Goal: Task Accomplishment & Management: Complete application form

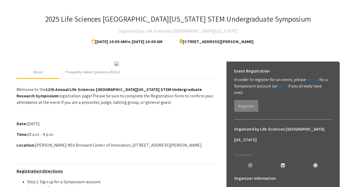
scroll to position [21, 0]
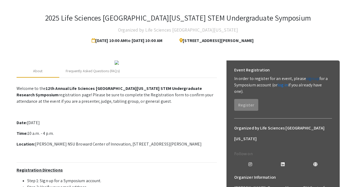
click at [311, 79] on link "sign up" at bounding box center [312, 79] width 13 height 6
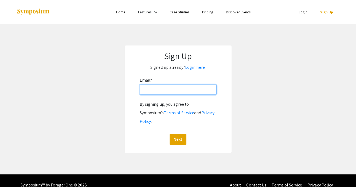
click at [155, 92] on input "Email: *" at bounding box center [178, 89] width 77 height 10
type input "[EMAIL_ADDRESS][DOMAIN_NAME]"
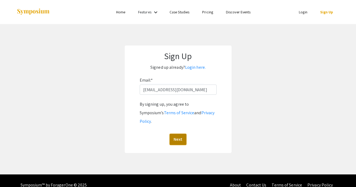
click at [180, 134] on button "Next" at bounding box center [178, 139] width 17 height 11
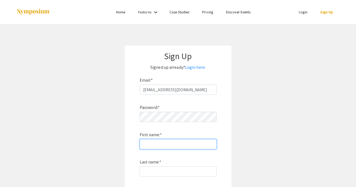
click at [194, 143] on input "First name: *" at bounding box center [178, 144] width 77 height 10
type input "[PERSON_NAME]"
click at [168, 178] on div "Password: * First name: * Amanda Last name: * By signing up, you agree to Sympo…" at bounding box center [178, 165] width 77 height 140
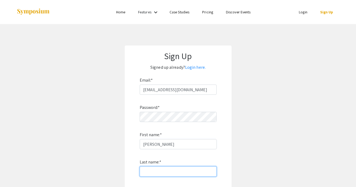
click at [169, 173] on input "Last name: *" at bounding box center [178, 171] width 77 height 10
type input "[PERSON_NAME]"
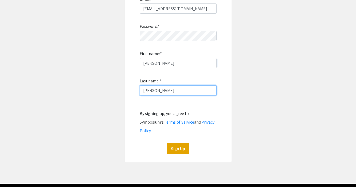
scroll to position [83, 0]
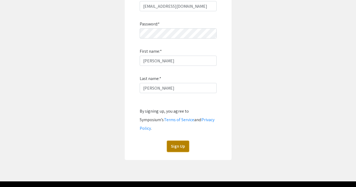
click at [183, 140] on button "Sign Up" at bounding box center [178, 145] width 22 height 11
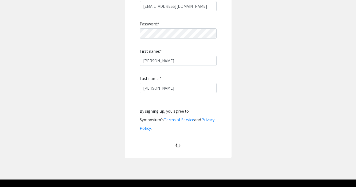
scroll to position [14, 0]
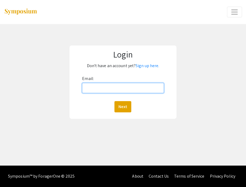
click at [127, 87] on input "Email:" at bounding box center [122, 88] width 81 height 10
type input "[EMAIL_ADDRESS][DOMAIN_NAME]"
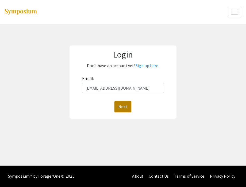
click at [127, 109] on button "Next" at bounding box center [122, 106] width 17 height 11
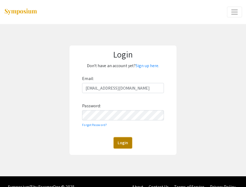
click at [124, 144] on button "Login" at bounding box center [122, 142] width 18 height 11
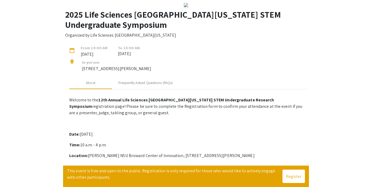
scroll to position [23, 0]
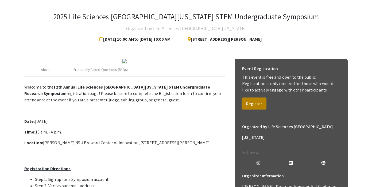
click at [245, 102] on button "Register" at bounding box center [254, 103] width 24 height 12
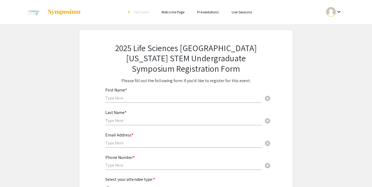
click at [159, 97] on input "text" at bounding box center [183, 98] width 157 height 6
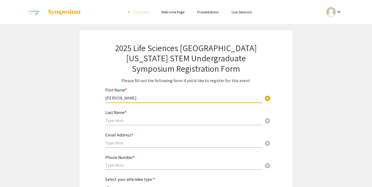
type input "[PERSON_NAME]"
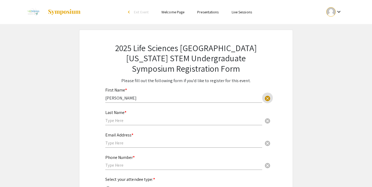
click at [135, 113] on div "Last Name * cancel" at bounding box center [183, 115] width 157 height 20
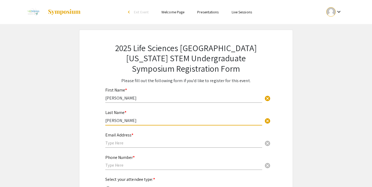
type input "[PERSON_NAME]"
click at [128, 143] on input "text" at bounding box center [183, 143] width 157 height 6
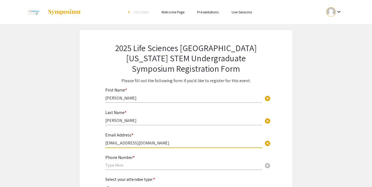
type input "[EMAIL_ADDRESS][DOMAIN_NAME]"
click at [136, 163] on input "text" at bounding box center [183, 165] width 157 height 6
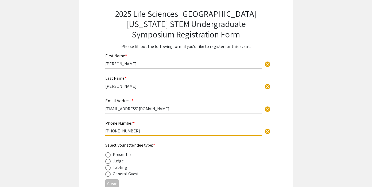
scroll to position [89, 0]
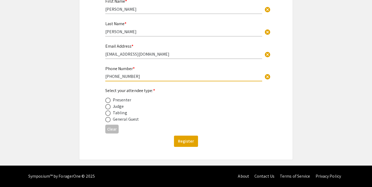
type input "404-510-2183"
click at [109, 100] on span at bounding box center [107, 99] width 5 height 5
click at [109, 100] on input "radio" at bounding box center [107, 99] width 5 height 5
radio input "true"
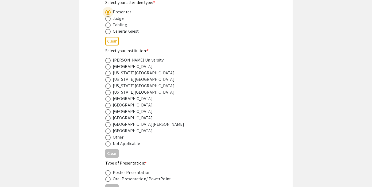
scroll to position [178, 0]
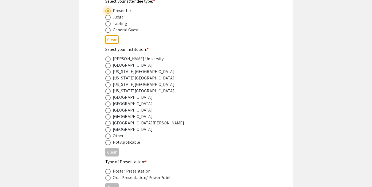
click at [107, 130] on span at bounding box center [107, 129] width 5 height 5
click at [107, 130] on input "radio" at bounding box center [107, 129] width 5 height 5
radio input "true"
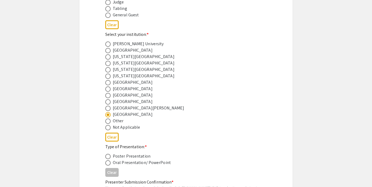
scroll to position [199, 0]
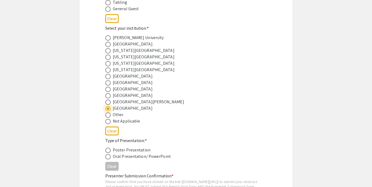
click at [109, 152] on span at bounding box center [107, 149] width 5 height 5
click at [109, 152] on input "radio" at bounding box center [107, 149] width 5 height 5
radio input "true"
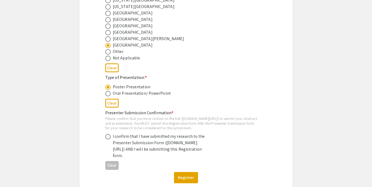
scroll to position [265, 0]
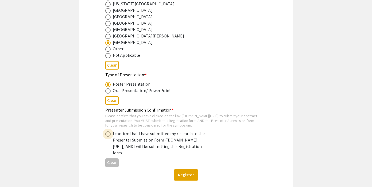
click at [107, 136] on span at bounding box center [107, 133] width 5 height 5
click at [107, 136] on input "radio" at bounding box center [107, 133] width 5 height 5
radio input "true"
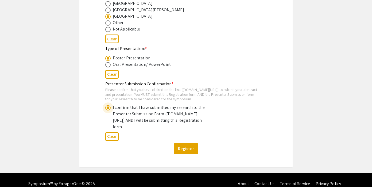
scroll to position [292, 0]
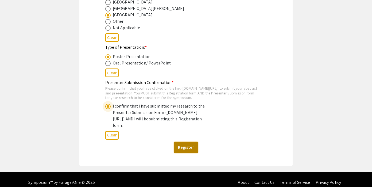
click at [186, 153] on button "Register" at bounding box center [186, 147] width 24 height 11
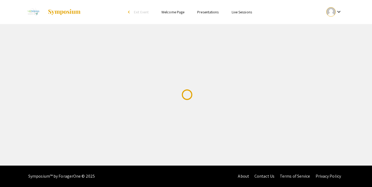
scroll to position [0, 0]
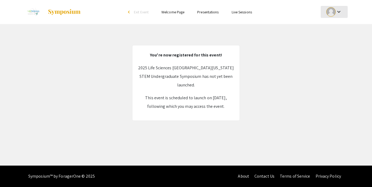
click at [245, 11] on div at bounding box center [330, 11] width 9 height 9
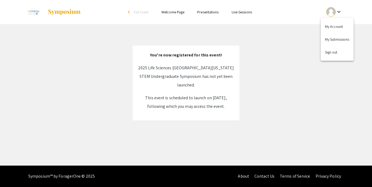
click at [65, 11] on div at bounding box center [186, 93] width 372 height 187
click at [37, 11] on img at bounding box center [33, 11] width 18 height 13
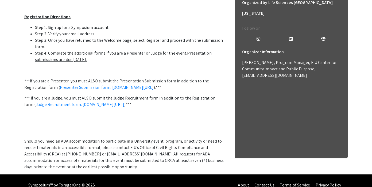
scroll to position [175, 0]
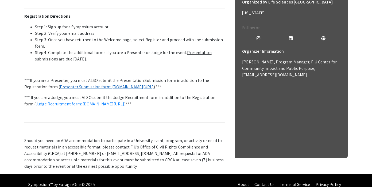
click at [123, 89] on link "Presenter Submission form: symposium.foragerone.com/lssfsymposium2025/submission" at bounding box center [107, 87] width 94 height 6
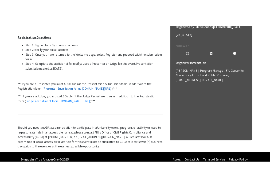
scroll to position [172, 0]
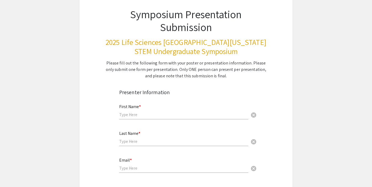
scroll to position [56, 0]
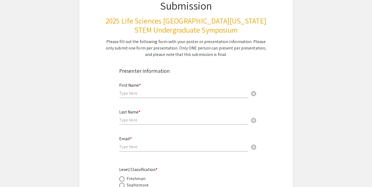
click at [164, 93] on input "text" at bounding box center [183, 93] width 129 height 6
type input "[PERSON_NAME]"
click at [133, 123] on div "Last Name * cancel" at bounding box center [183, 114] width 129 height 20
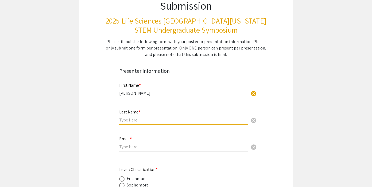
type input "h"
type input "[PERSON_NAME]"
click at [144, 150] on div "Email * cancel" at bounding box center [183, 141] width 129 height 20
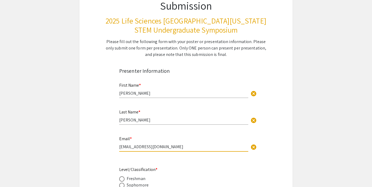
type input "[EMAIL_ADDRESS][DOMAIN_NAME]"
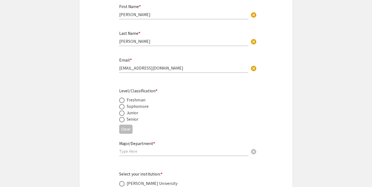
scroll to position [142, 0]
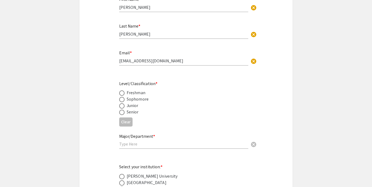
click at [133, 113] on div "Senior" at bounding box center [133, 112] width 12 height 6
click at [123, 114] on span at bounding box center [121, 111] width 5 height 5
click at [123, 114] on input "radio" at bounding box center [121, 111] width 5 height 5
radio input "true"
click at [134, 142] on input "text" at bounding box center [183, 144] width 129 height 6
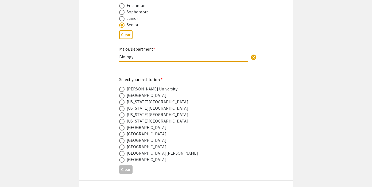
scroll to position [230, 0]
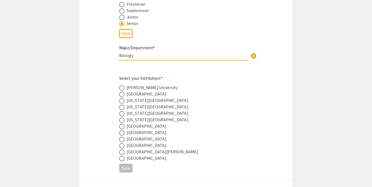
type input "Biology"
click at [122, 159] on span at bounding box center [121, 158] width 5 height 5
click at [122, 159] on input "radio" at bounding box center [121, 158] width 5 height 5
radio input "true"
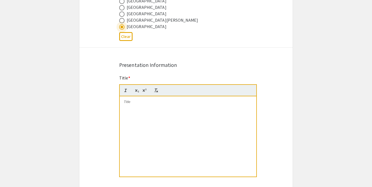
scroll to position [386, 0]
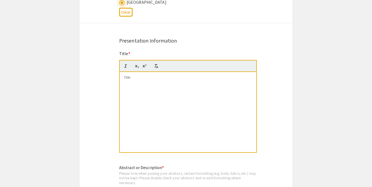
click at [143, 88] on div at bounding box center [188, 112] width 136 height 80
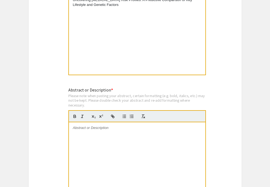
scroll to position [465, 0]
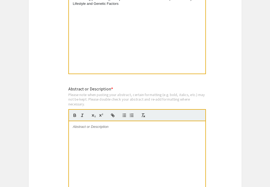
click at [179, 91] on div "Abstract or Description * Please note when pasting your abstract, certain forma…" at bounding box center [137, 147] width 138 height 122
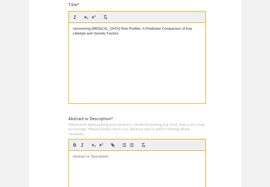
scroll to position [434, 0]
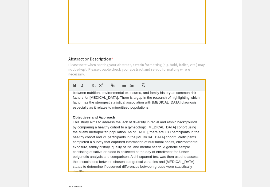
scroll to position [0, 0]
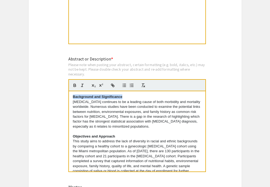
drag, startPoint x: 122, startPoint y: 97, endPoint x: 61, endPoint y: 98, distance: 60.9
click at [61, 98] on div "Symposium Presentation Submission 2025 Life Sciences [GEOGRAPHIC_DATA][US_STATE…" at bounding box center [135, 17] width 214 height 964
click at [74, 87] on icon "button" at bounding box center [75, 85] width 2 height 1
drag, startPoint x: 115, startPoint y: 138, endPoint x: 70, endPoint y: 138, distance: 45.7
click at [70, 138] on div "Background and Significance [MEDICAL_DATA] continues to be a leading cause of b…" at bounding box center [137, 131] width 136 height 80
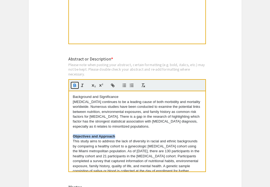
click at [75, 88] on icon "button" at bounding box center [74, 85] width 5 height 5
click at [72, 102] on div "Background and Significance [MEDICAL_DATA] continues to be a leading cause of b…" at bounding box center [137, 131] width 136 height 80
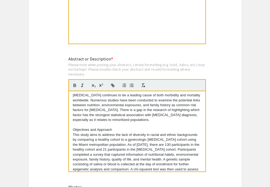
scroll to position [18, 0]
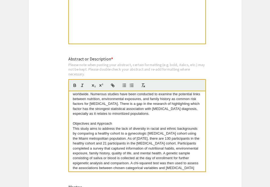
click at [72, 131] on div "Background and Significance [MEDICAL_DATA] continues to be a leading cause of b…" at bounding box center [137, 131] width 136 height 80
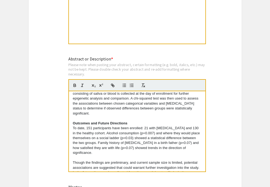
scroll to position [81, 0]
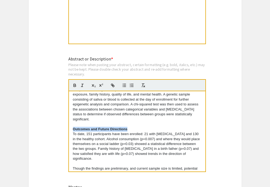
drag, startPoint x: 127, startPoint y: 125, endPoint x: 67, endPoint y: 124, distance: 59.8
click at [67, 124] on div "Abstract or Description * Please note when pasting your abstract, certain forma…" at bounding box center [135, 117] width 142 height 123
click at [73, 85] on icon "button" at bounding box center [74, 85] width 5 height 5
click at [72, 130] on div "Background and Significance [MEDICAL_DATA] continues to be a leading cause of b…" at bounding box center [137, 131] width 136 height 80
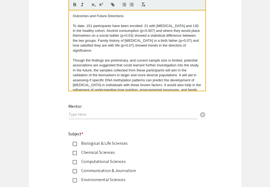
scroll to position [592, 0]
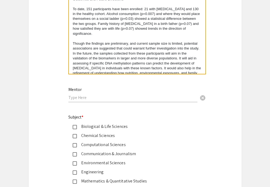
click at [111, 99] on input "text" at bounding box center [132, 98] width 129 height 6
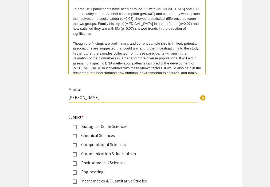
type input "[PERSON_NAME]"
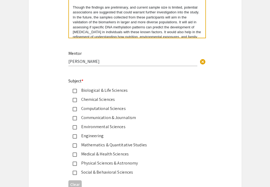
scroll to position [631, 0]
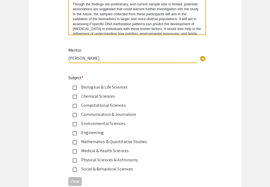
click at [115, 151] on div "Medical & Health Sciences" at bounding box center [133, 150] width 112 height 6
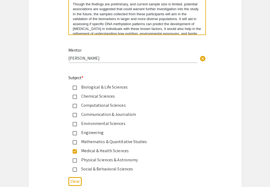
click at [116, 171] on div "Social & Behavioral Sciences" at bounding box center [133, 169] width 112 height 6
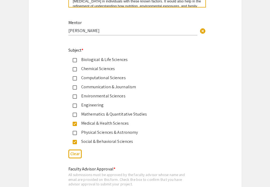
scroll to position [691, 0]
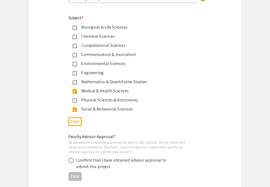
click at [118, 112] on div "Social & Behavioral Sciences" at bounding box center [133, 109] width 112 height 6
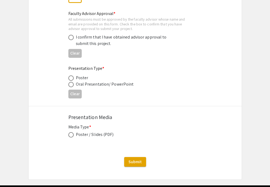
scroll to position [815, 0]
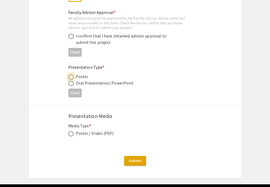
click at [71, 79] on span at bounding box center [70, 76] width 5 height 5
click at [71, 79] on input "radio" at bounding box center [70, 76] width 5 height 5
radio input "true"
click at [70, 38] on span at bounding box center [70, 36] width 5 height 5
click at [70, 38] on input "radio" at bounding box center [70, 36] width 5 height 5
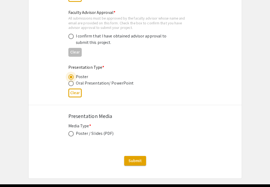
radio input "true"
click at [73, 135] on span at bounding box center [70, 133] width 5 height 5
click at [73, 135] on input "radio" at bounding box center [70, 133] width 5 height 5
radio input "true"
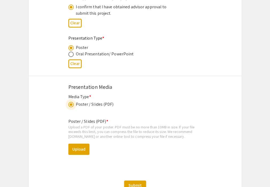
scroll to position [845, 0]
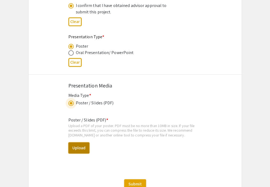
click at [78, 149] on button "Upload" at bounding box center [78, 147] width 21 height 11
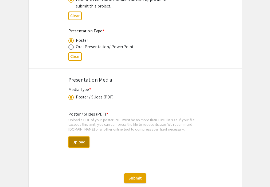
scroll to position [852, 0]
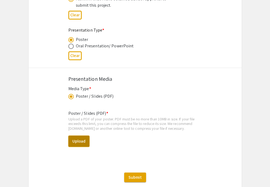
click at [77, 142] on button "Upload" at bounding box center [78, 140] width 21 height 11
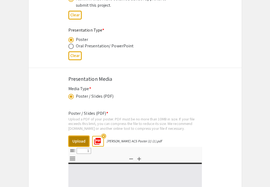
select select "custom"
type input "0"
select select "custom"
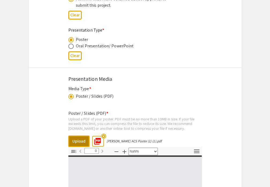
type input "1"
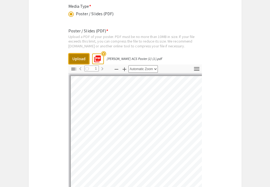
scroll to position [949, 0]
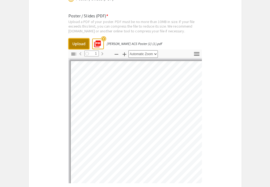
select select "auto"
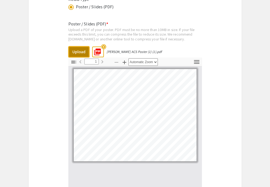
scroll to position [1029, 0]
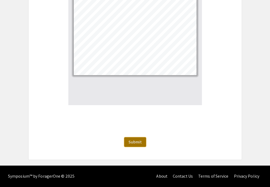
click at [140, 141] on span "Submit" at bounding box center [134, 142] width 13 height 6
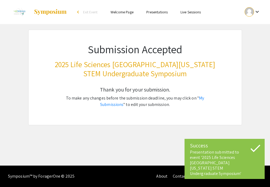
scroll to position [0, 0]
